Goal: Check status

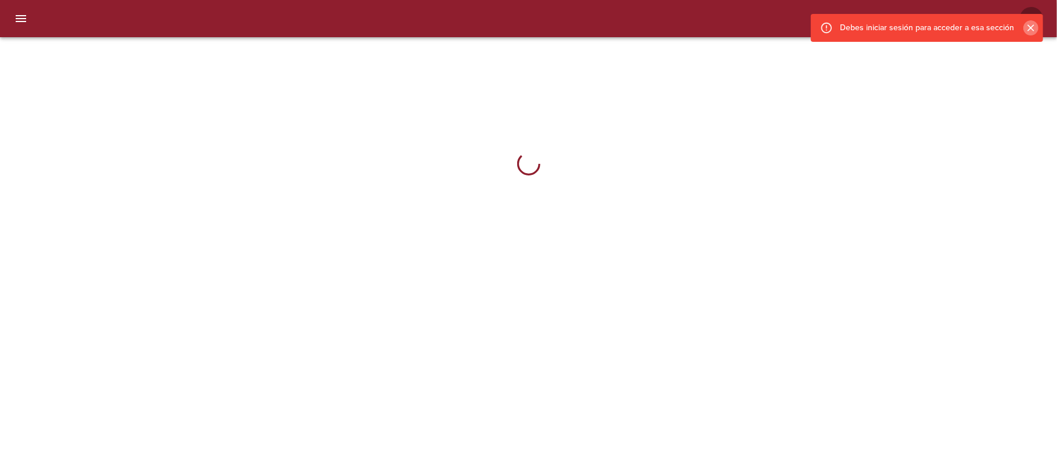
click at [1032, 28] on icon "Cerrar" at bounding box center [1031, 28] width 12 height 12
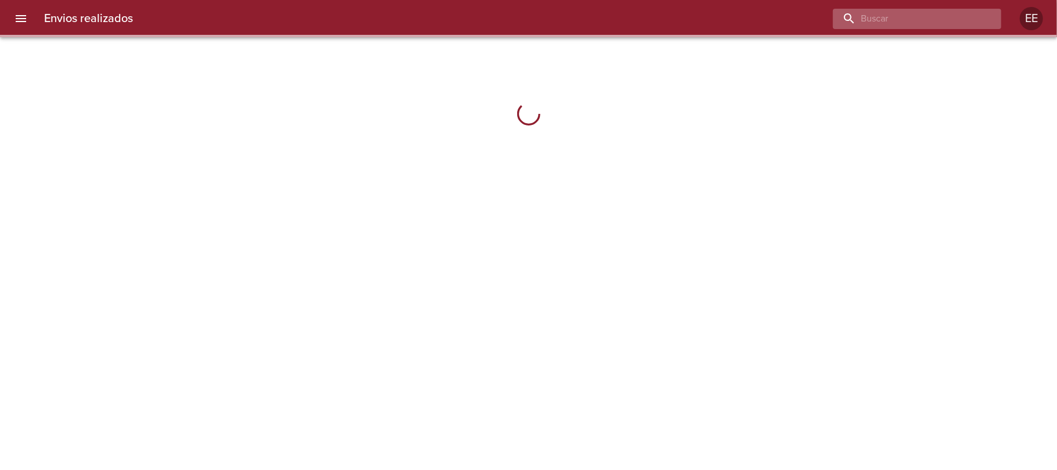
click at [949, 23] on input "buscar" at bounding box center [907, 19] width 149 height 20
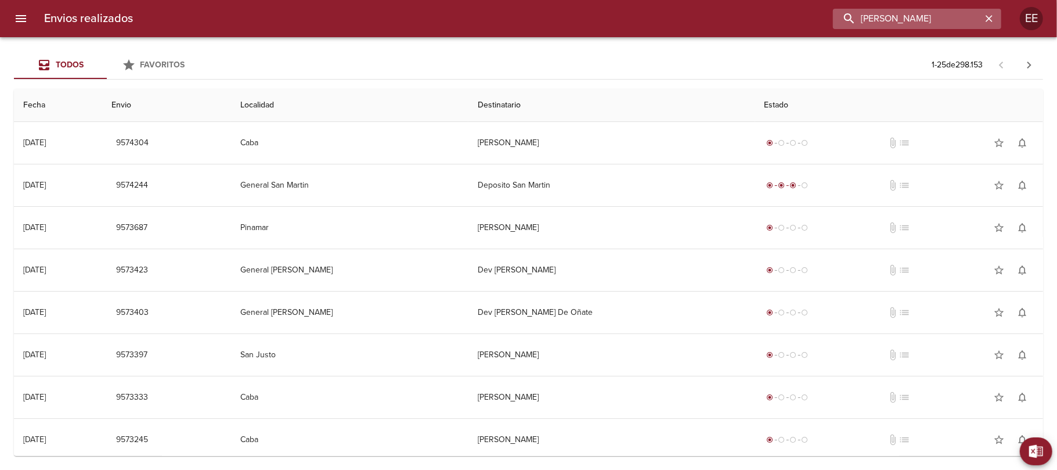
type input "[PERSON_NAME]"
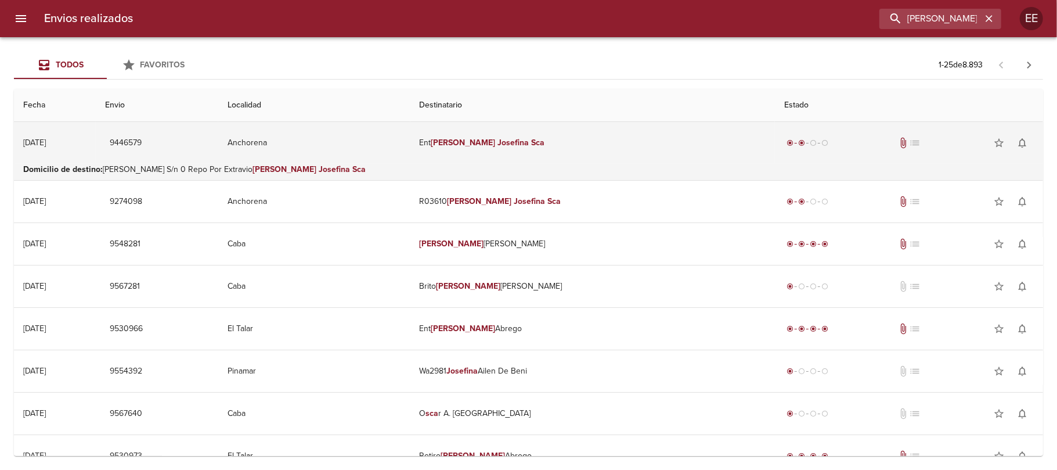
click at [523, 139] on em "[PERSON_NAME]" at bounding box center [513, 143] width 31 height 10
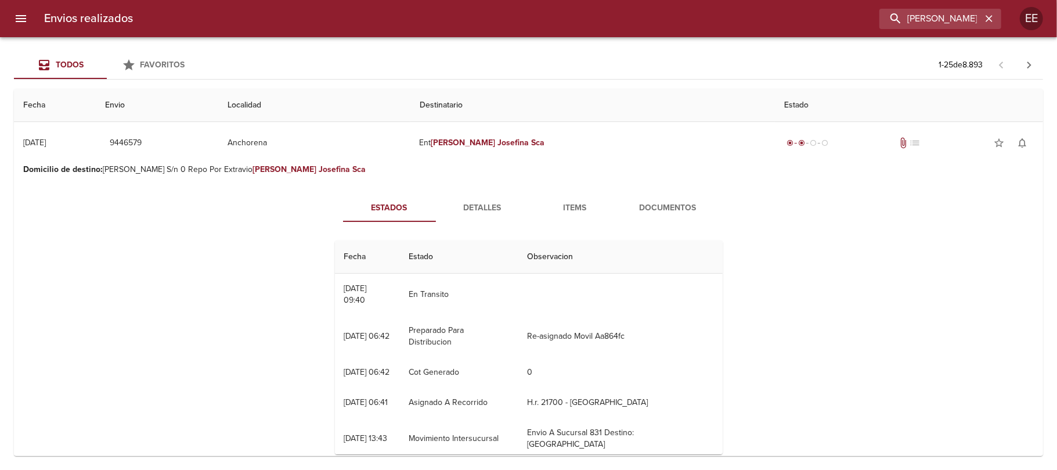
scroll to position [52, 0]
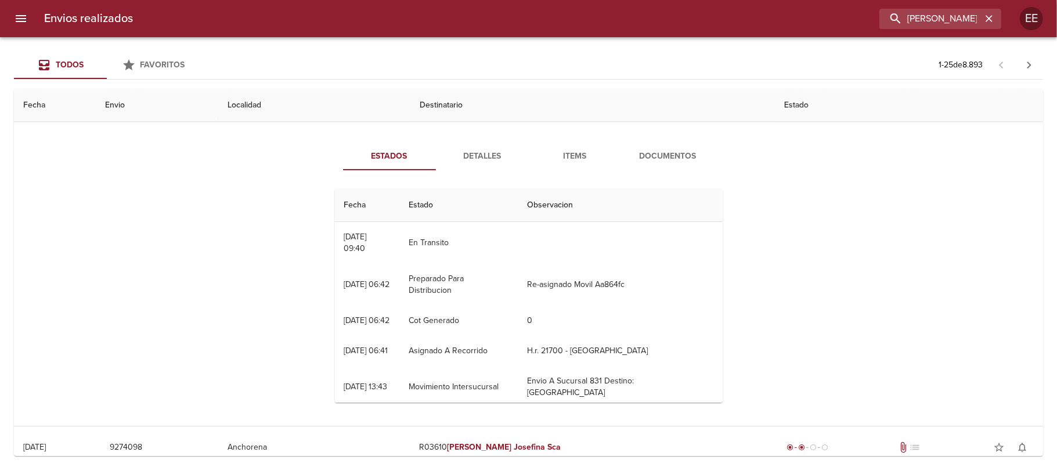
click at [567, 157] on span "Items" at bounding box center [575, 156] width 79 height 15
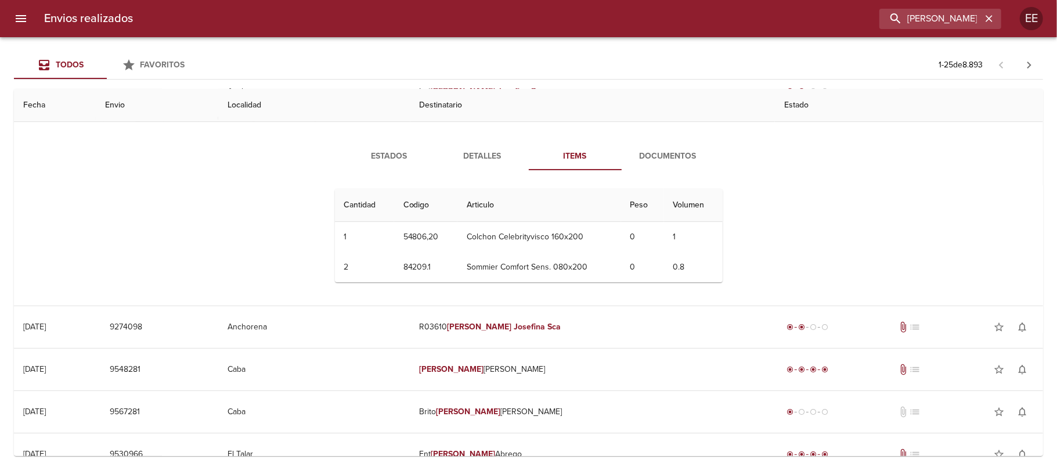
click at [498, 153] on span "Detalles" at bounding box center [482, 156] width 79 height 15
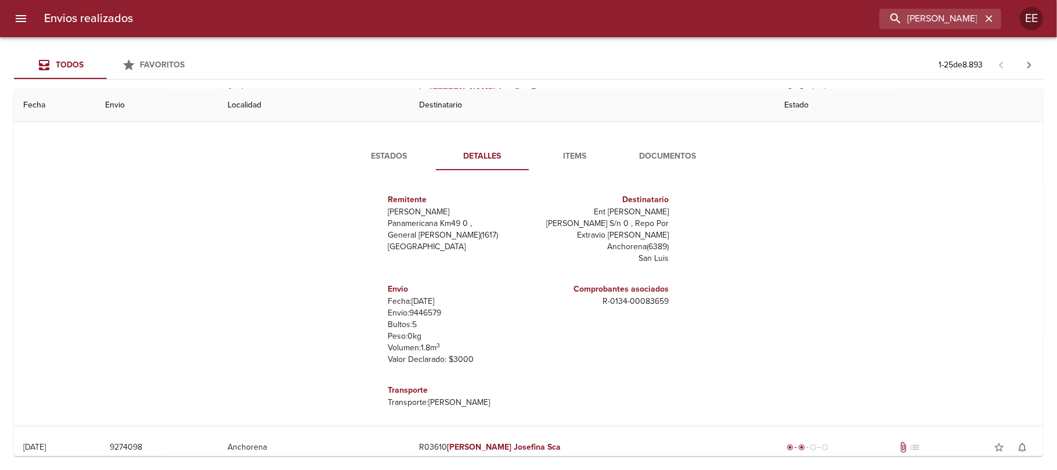
click at [661, 158] on span "Documentos" at bounding box center [668, 156] width 79 height 15
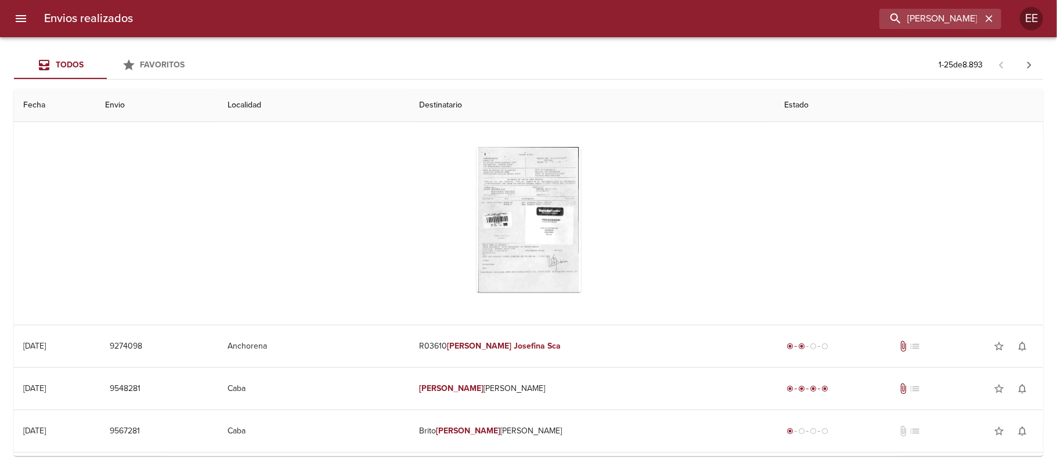
scroll to position [0, 0]
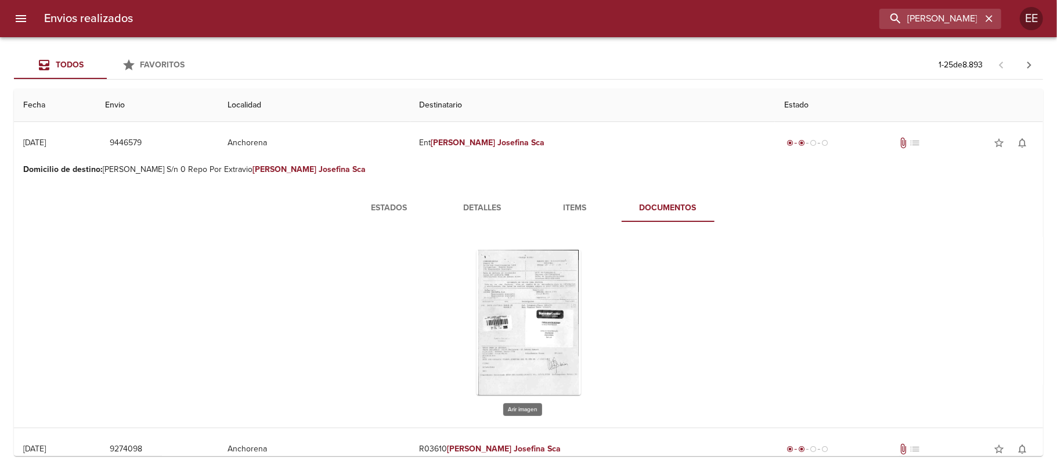
click at [577, 300] on div "Tabla de envíos del cliente" at bounding box center [529, 322] width 388 height 164
click at [560, 298] on div "Tabla de envíos del cliente" at bounding box center [529, 322] width 105 height 145
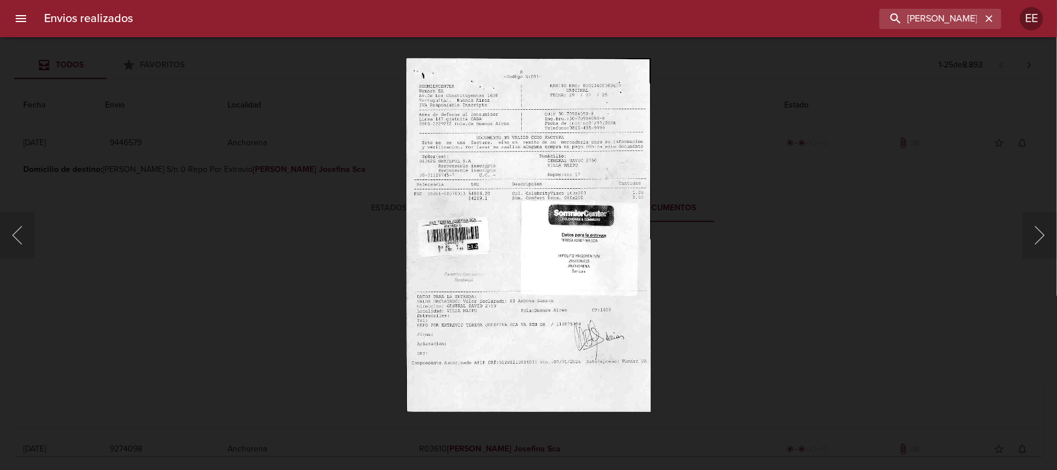
click at [598, 258] on img "Lightbox" at bounding box center [528, 235] width 244 height 354
click at [592, 229] on img "Lightbox" at bounding box center [528, 235] width 244 height 354
click at [616, 161] on img "Lightbox" at bounding box center [528, 235] width 244 height 354
click at [495, 205] on img "Lightbox" at bounding box center [528, 235] width 244 height 354
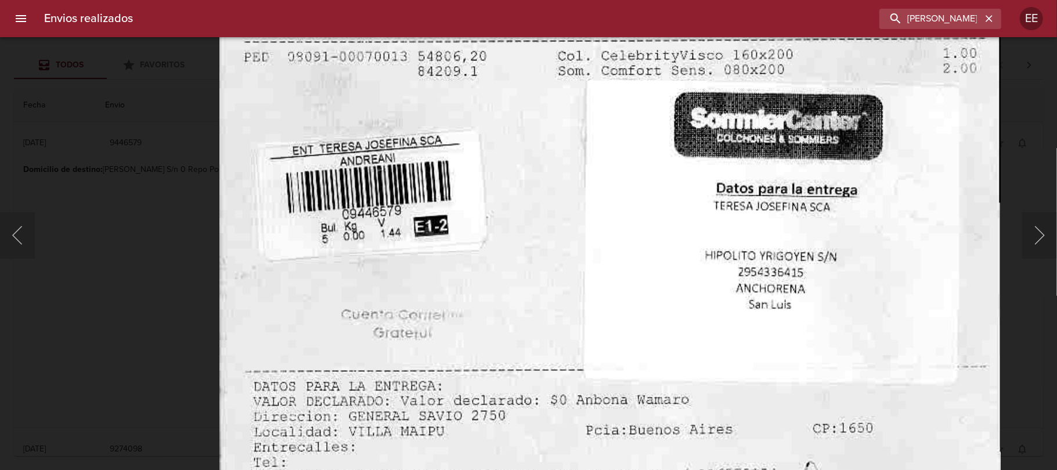
click at [622, 283] on img "Lightbox" at bounding box center [610, 189] width 782 height 1132
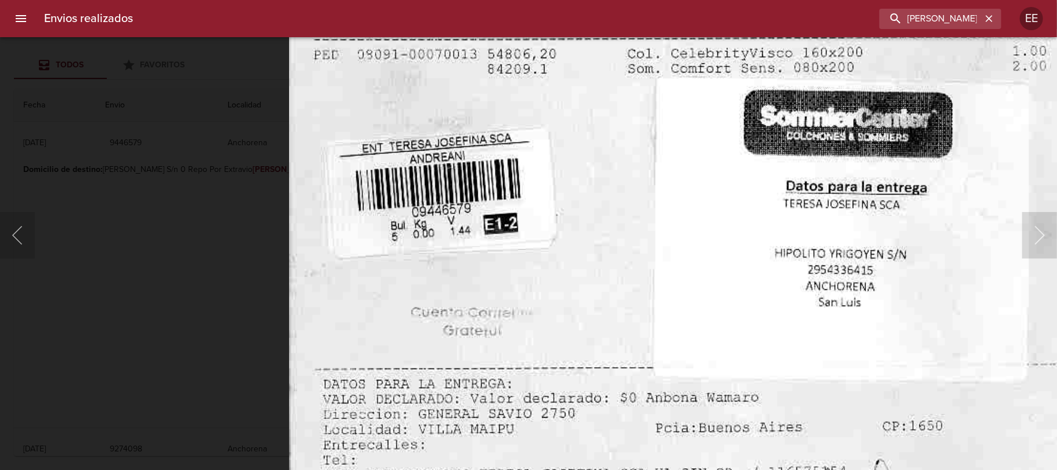
click at [688, 314] on img "Lightbox" at bounding box center [680, 187] width 782 height 1132
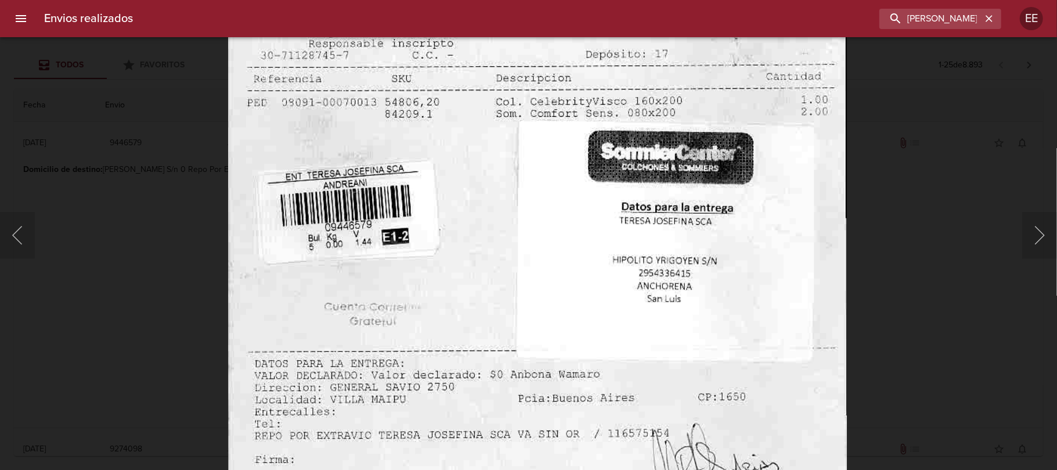
click at [634, 260] on img "Lightbox" at bounding box center [538, 206] width 620 height 897
click at [1039, 16] on div "EE" at bounding box center [1031, 18] width 23 height 23
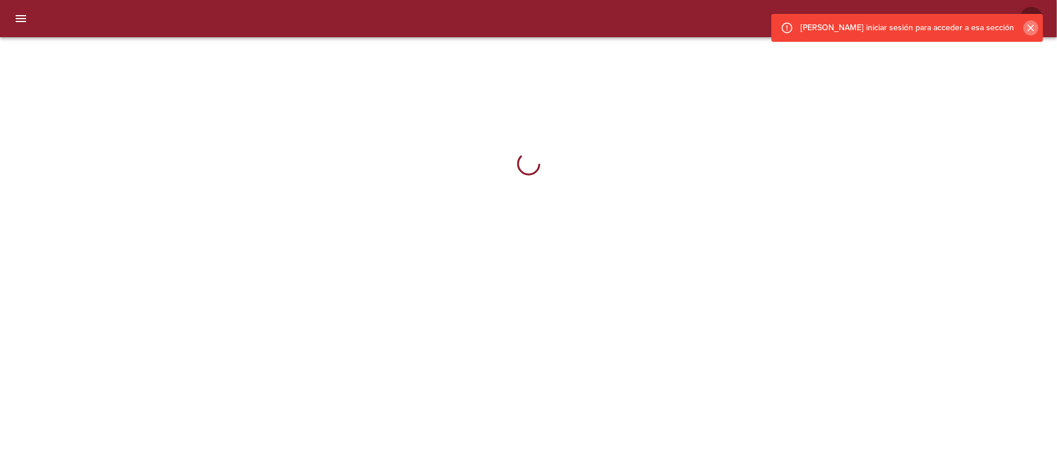
click at [1030, 26] on icon "Cerrar" at bounding box center [1031, 28] width 12 height 12
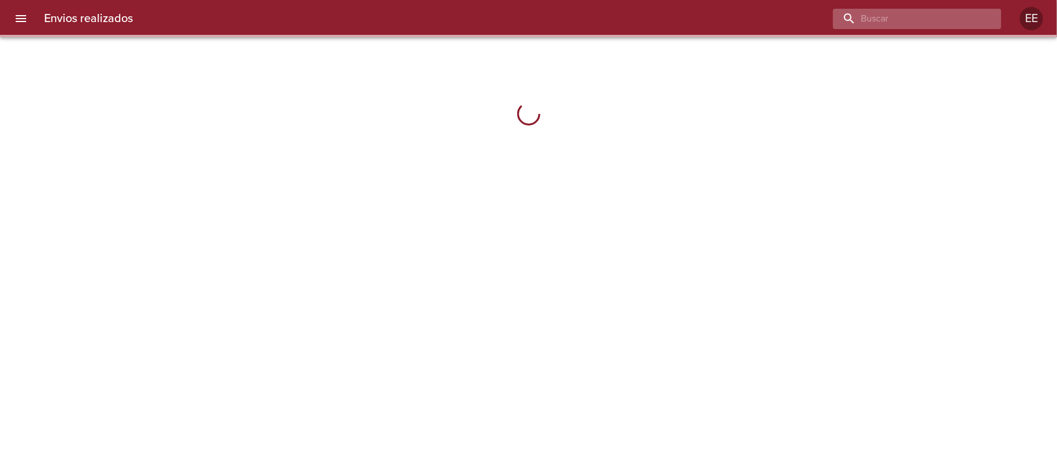
click at [941, 12] on input "buscar" at bounding box center [907, 19] width 149 height 20
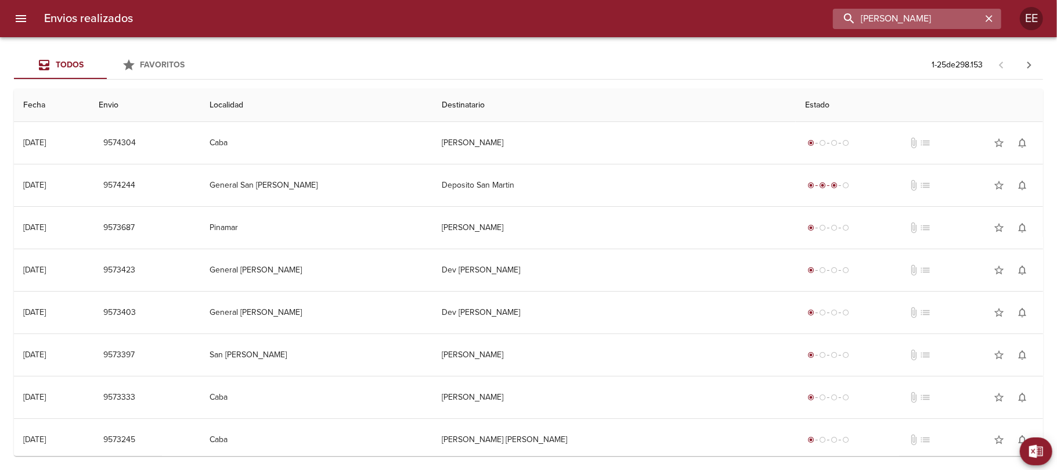
type input "[PERSON_NAME]"
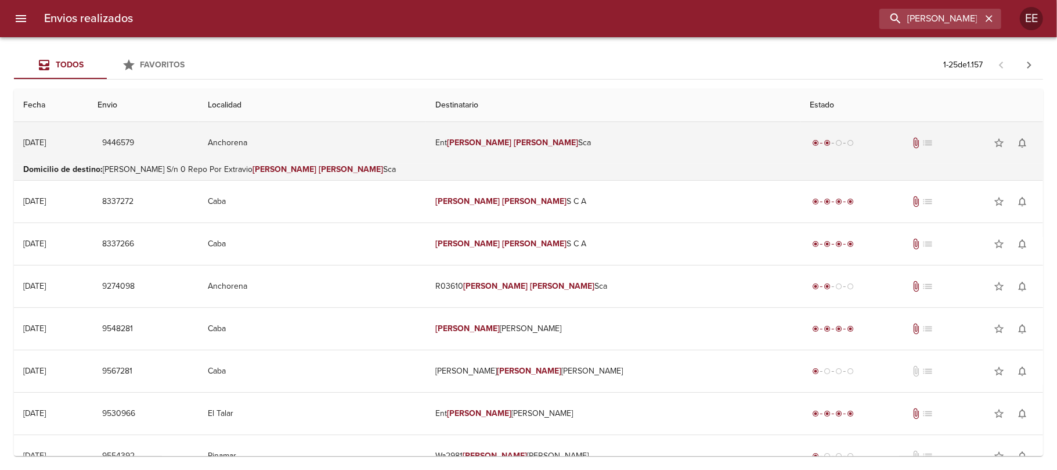
click at [506, 143] on em "[PERSON_NAME]" at bounding box center [479, 143] width 64 height 10
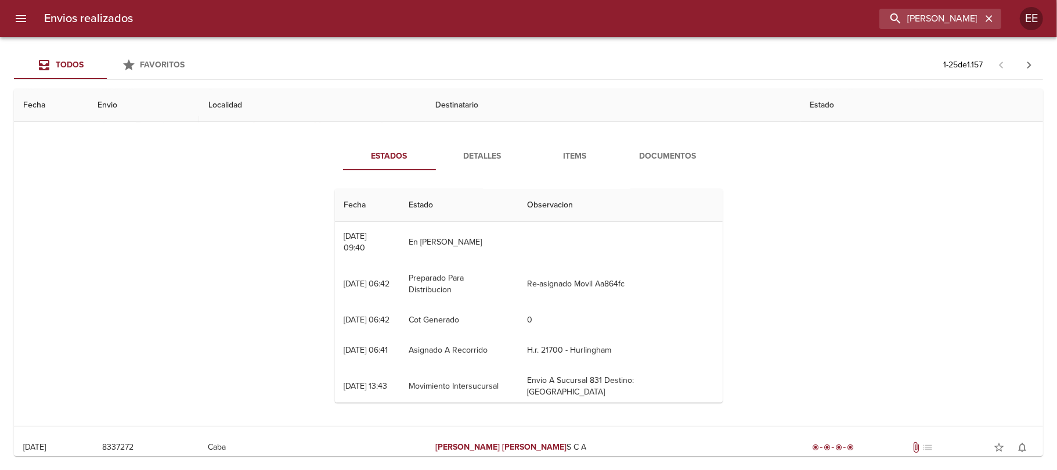
scroll to position [26, 0]
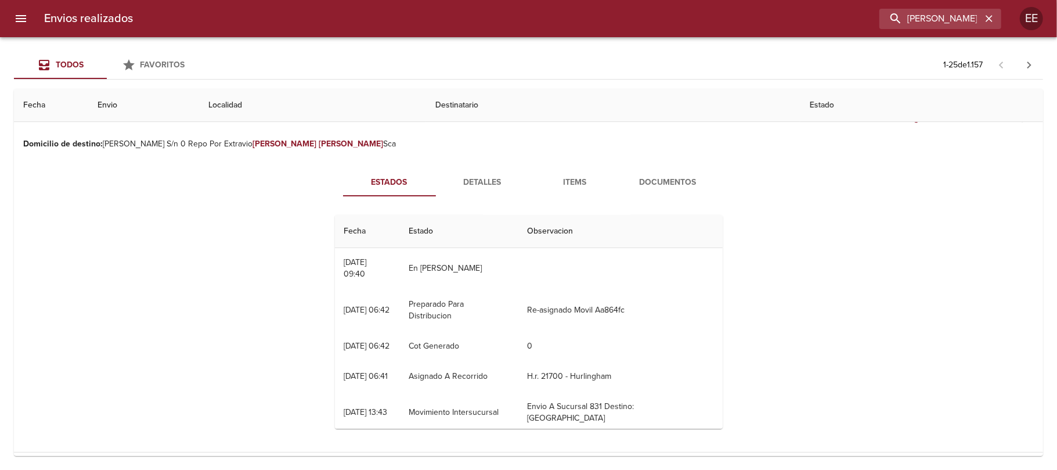
click at [494, 178] on span "Detalles" at bounding box center [482, 182] width 79 height 15
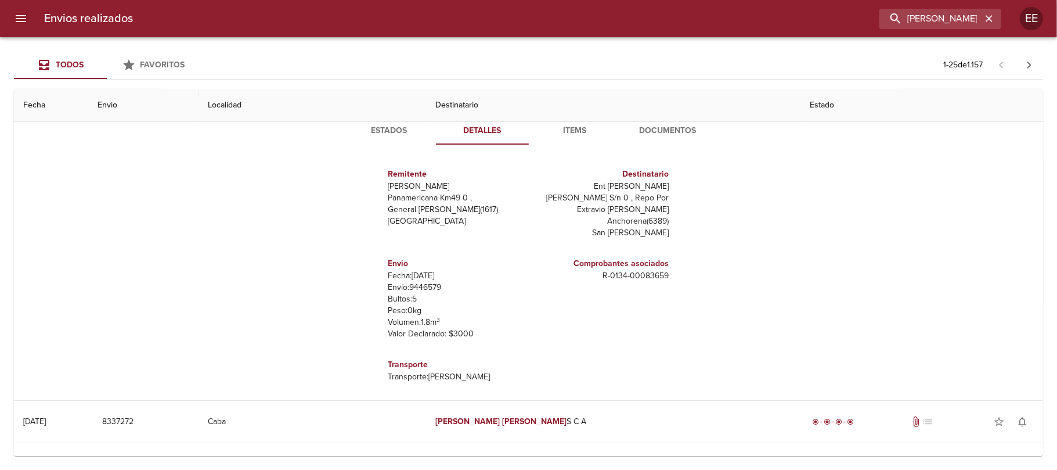
scroll to position [52, 0]
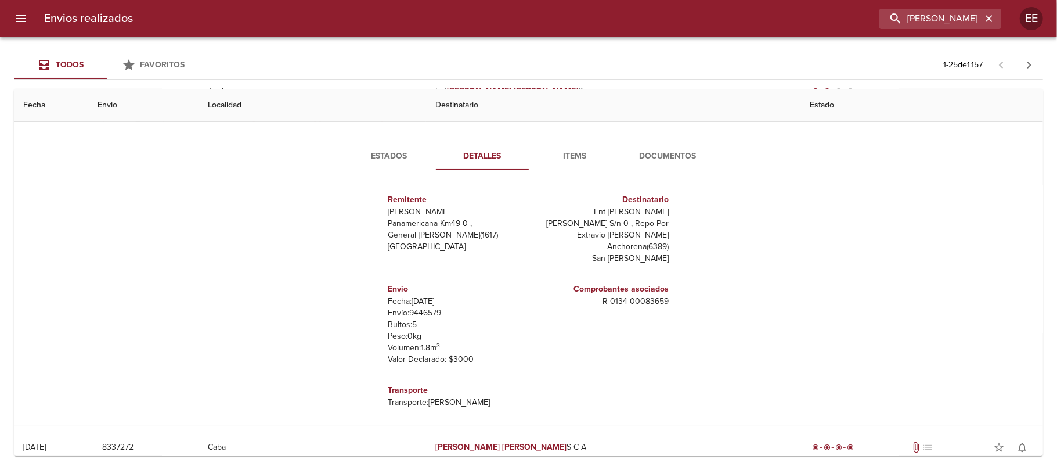
click at [560, 161] on span "Items" at bounding box center [575, 156] width 79 height 15
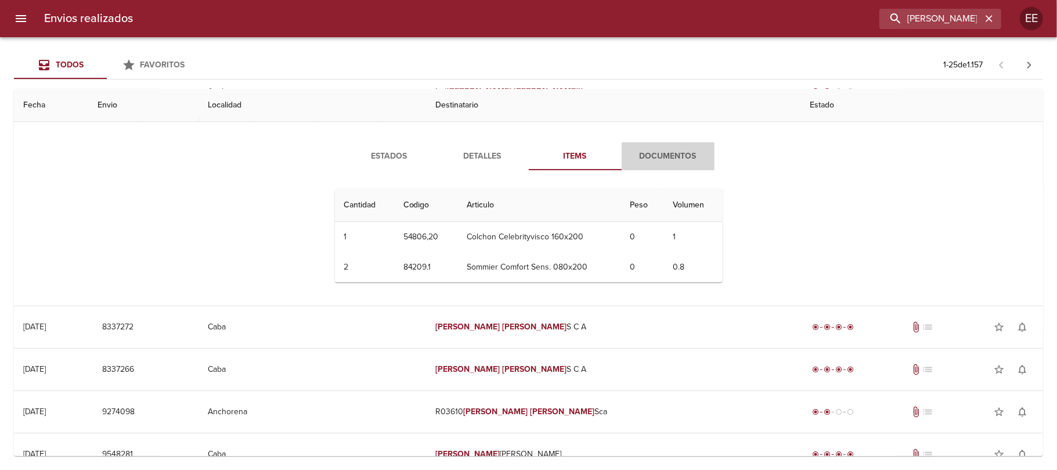
click at [655, 150] on span "Documentos" at bounding box center [668, 156] width 79 height 15
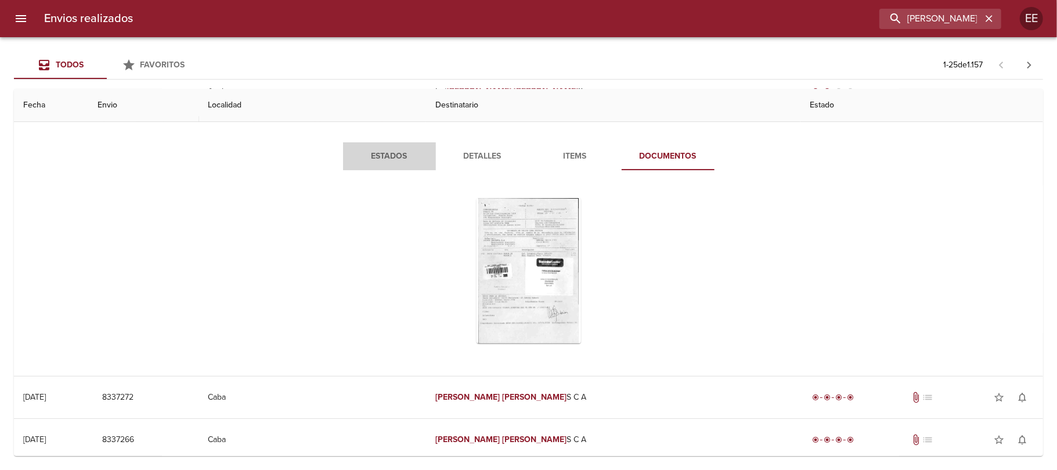
click at [395, 156] on span "Estados" at bounding box center [389, 156] width 79 height 15
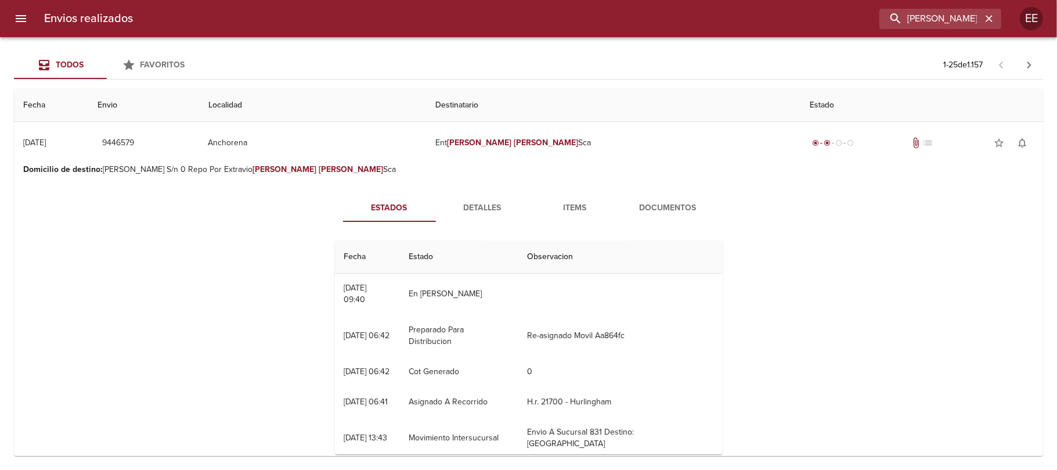
scroll to position [77, 0]
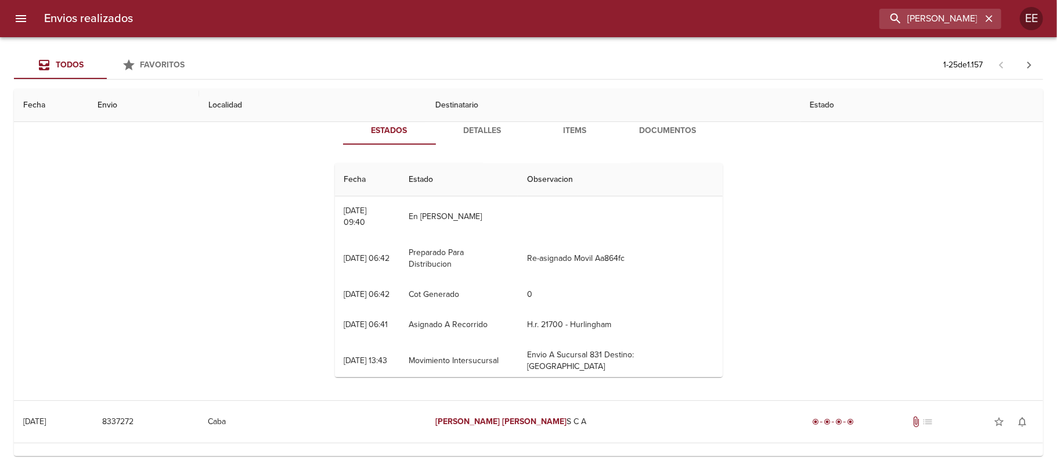
drag, startPoint x: 342, startPoint y: 330, endPoint x: 683, endPoint y: 325, distance: 341.5
click at [683, 340] on tr "04/08 [DATE] 13:43 Movimiento Intersucursal Envio A Sucursal 831 Destino: Hurli…" at bounding box center [529, 361] width 388 height 42
click at [423, 218] on td "En [PERSON_NAME]" at bounding box center [458, 217] width 118 height 42
